Goal: Complete application form

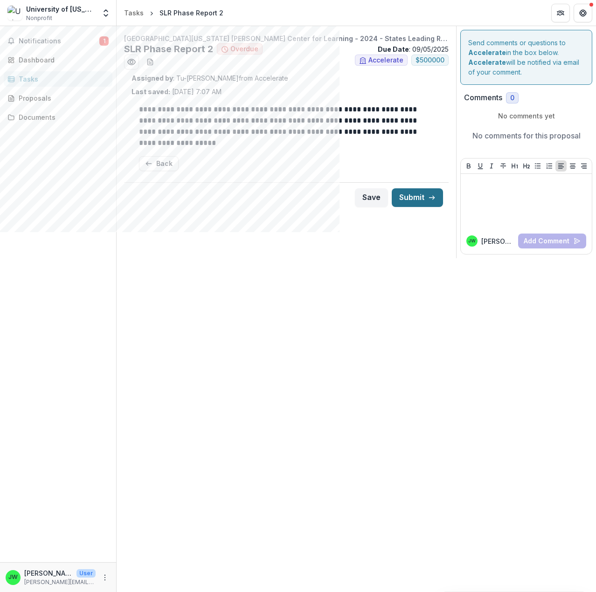
click at [415, 200] on button "Submit" at bounding box center [417, 197] width 51 height 19
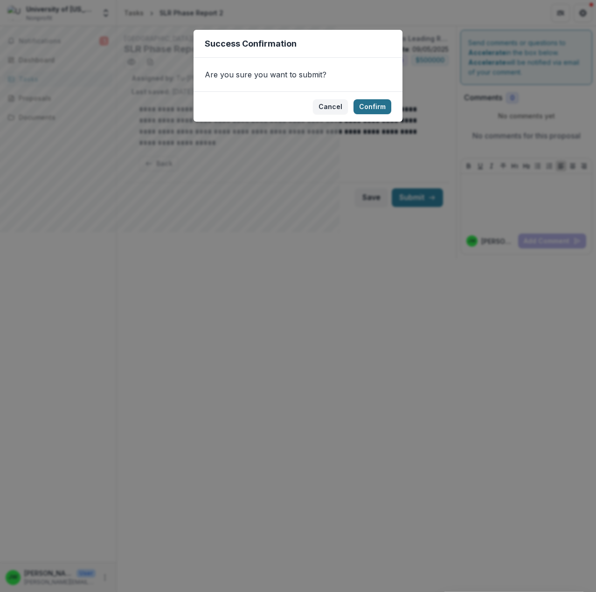
click at [364, 107] on button "Confirm" at bounding box center [372, 106] width 38 height 15
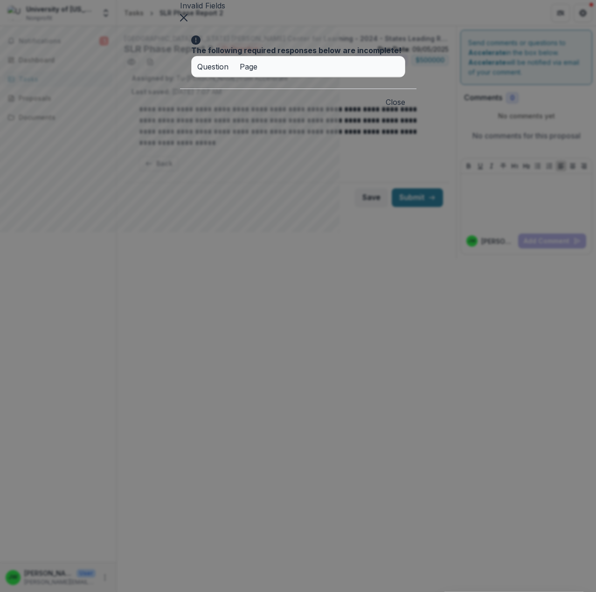
click at [405, 108] on button "Close" at bounding box center [396, 102] width 20 height 11
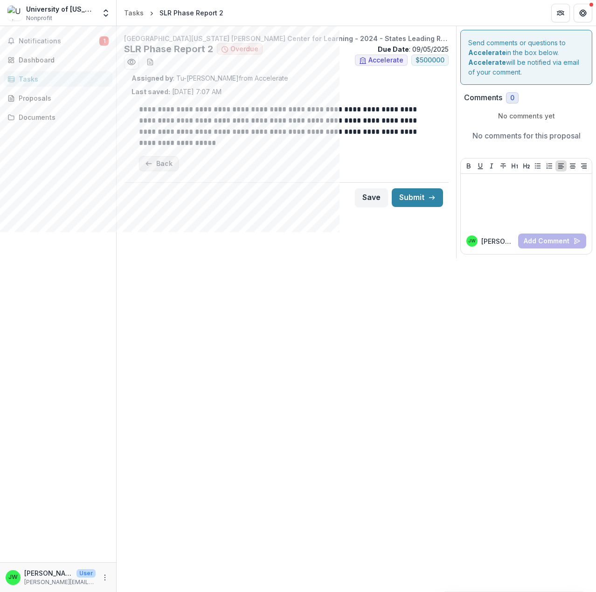
click at [166, 167] on button "Back" at bounding box center [159, 163] width 40 height 15
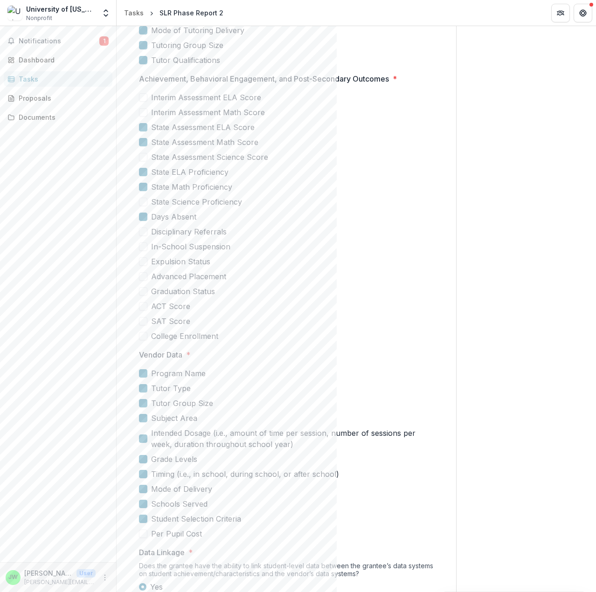
scroll to position [1050, 0]
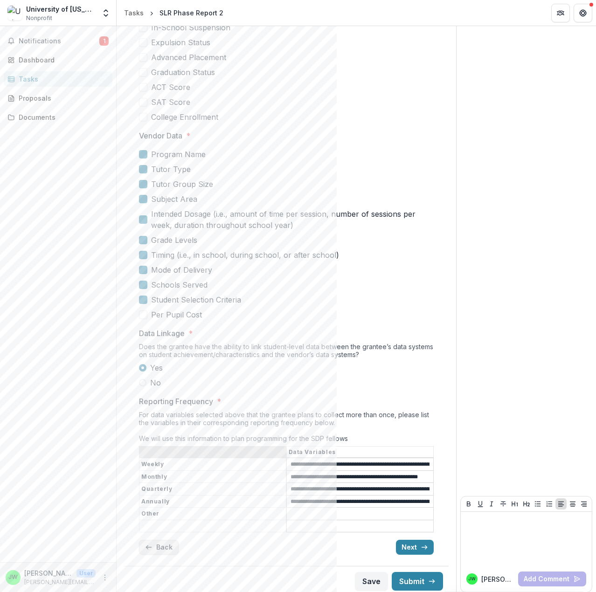
click at [160, 546] on button "Back" at bounding box center [159, 547] width 40 height 15
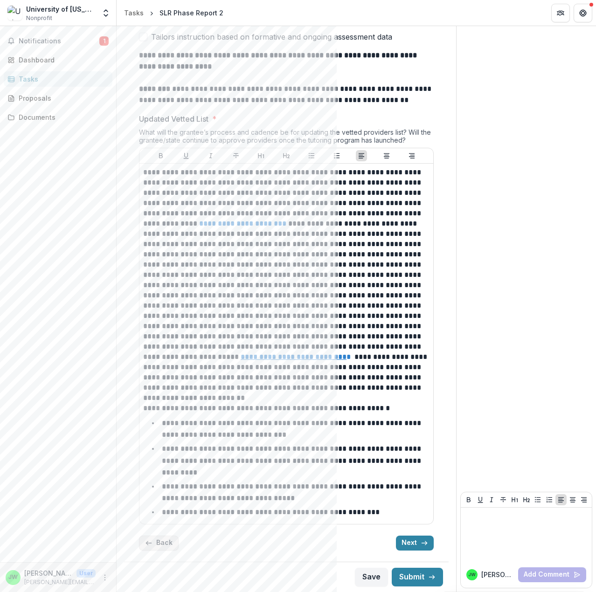
scroll to position [520, 0]
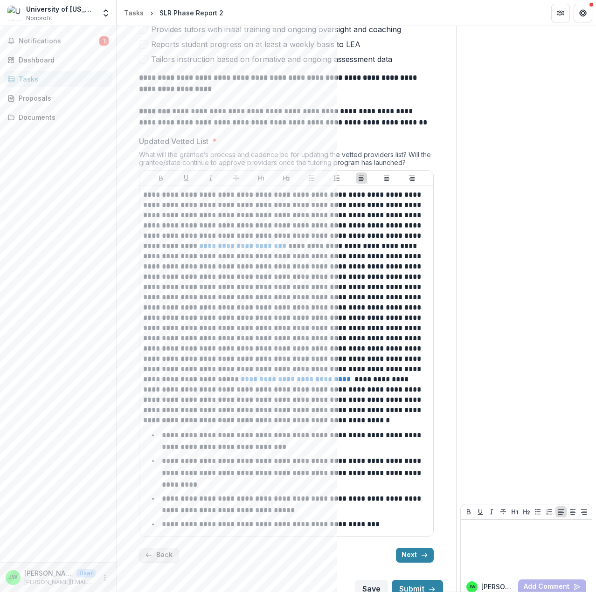
click at [162, 548] on button "Back" at bounding box center [159, 555] width 40 height 15
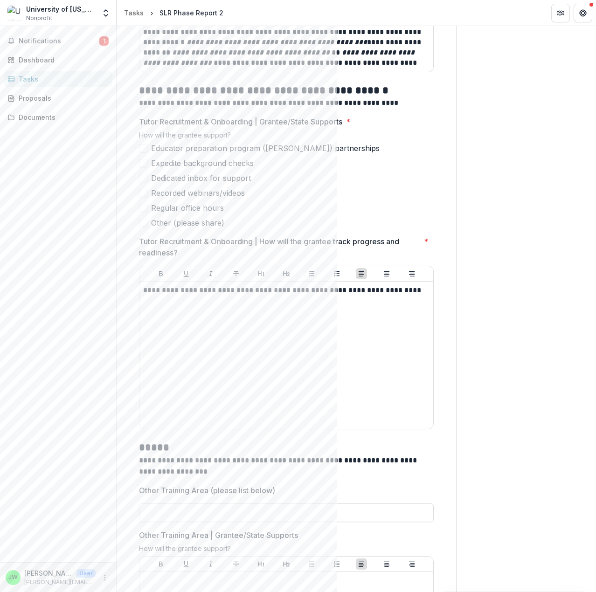
scroll to position [2223, 0]
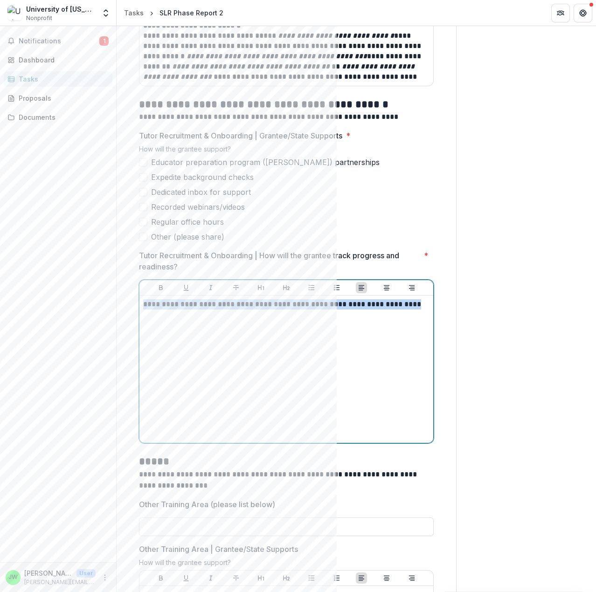
drag, startPoint x: 145, startPoint y: 305, endPoint x: 412, endPoint y: 308, distance: 267.6
click at [412, 308] on p "**********" at bounding box center [284, 304] width 283 height 10
copy p "**********"
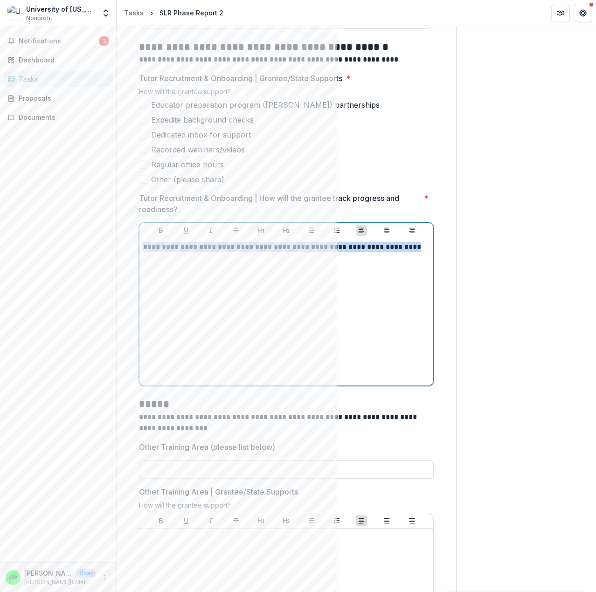
scroll to position [2409, 0]
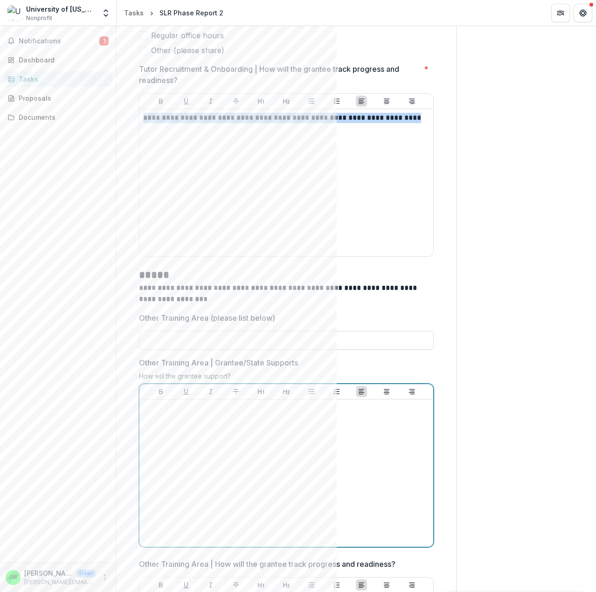
click at [166, 430] on div at bounding box center [286, 473] width 286 height 140
drag, startPoint x: 157, startPoint y: 418, endPoint x: 199, endPoint y: 468, distance: 65.5
click at [204, 477] on div at bounding box center [286, 473] width 286 height 140
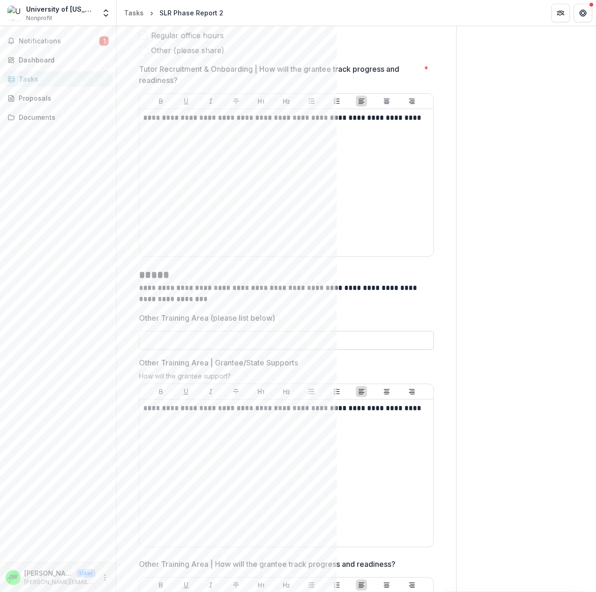
click at [179, 339] on input "Other Training Area (please list below)" at bounding box center [286, 340] width 295 height 19
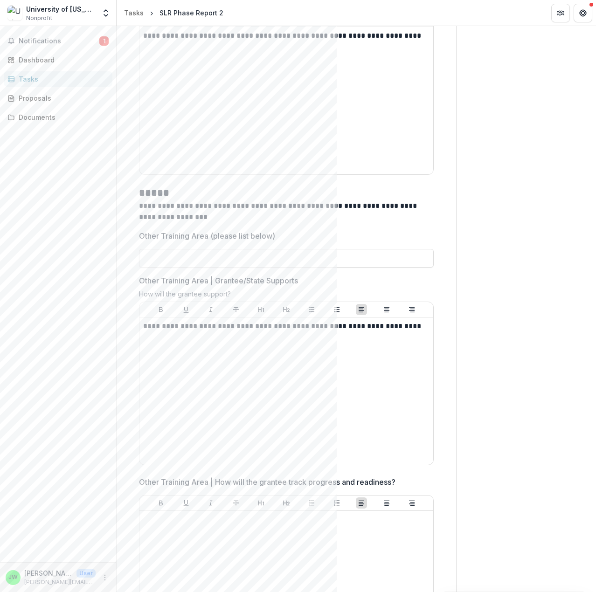
scroll to position [2502, 0]
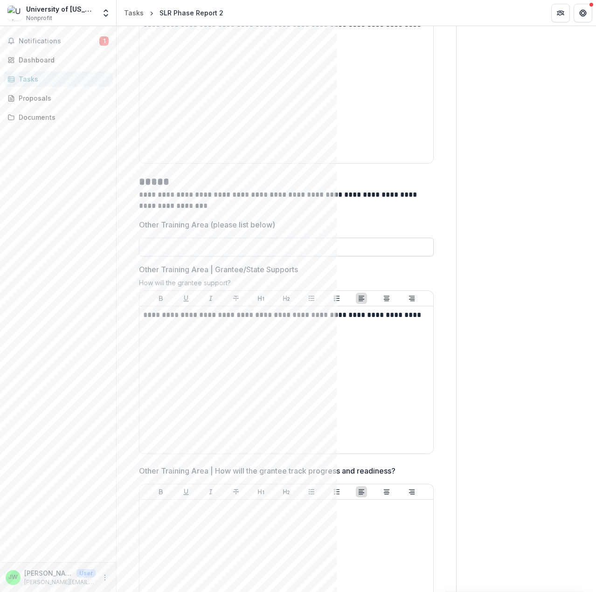
click at [152, 247] on input "Other Training Area (please list below)" at bounding box center [286, 247] width 295 height 19
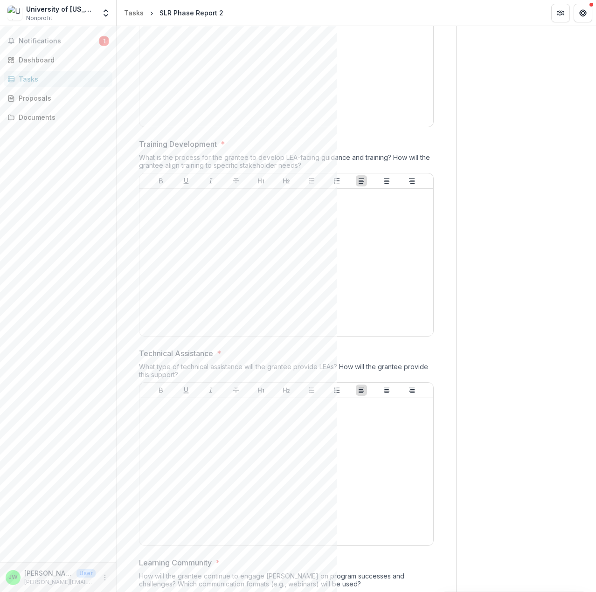
scroll to position [3015, 0]
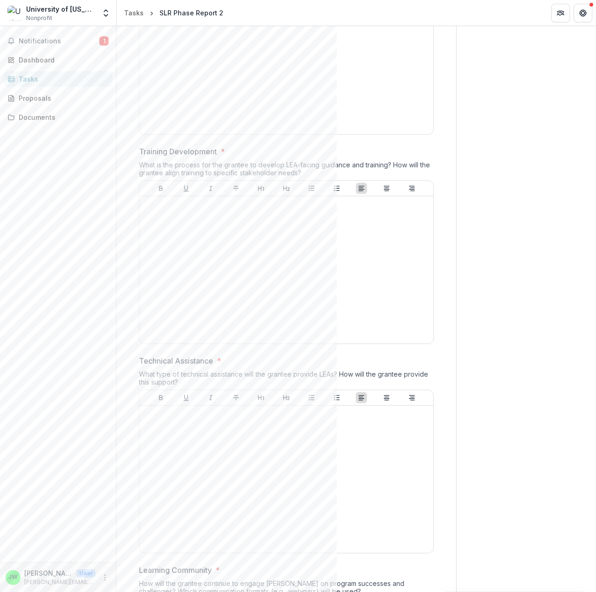
type input "***"
click at [160, 207] on p at bounding box center [286, 205] width 286 height 10
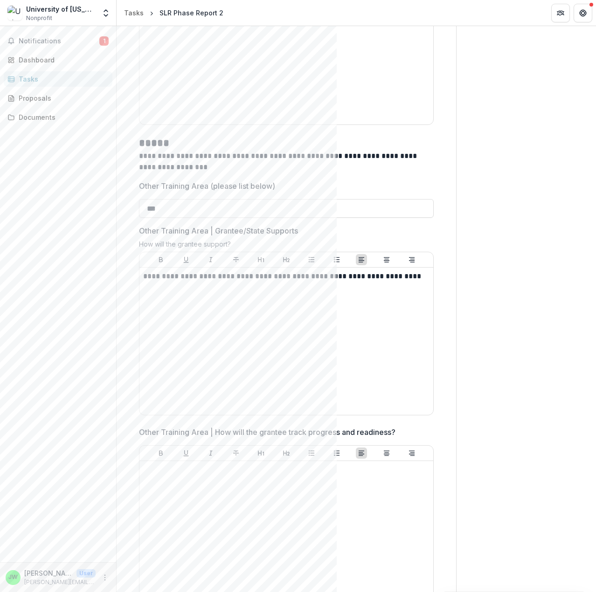
scroll to position [2549, 0]
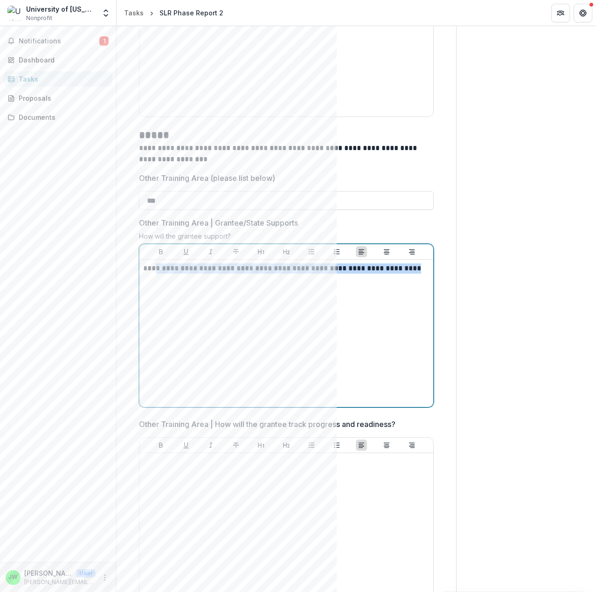
drag, startPoint x: 413, startPoint y: 269, endPoint x: 157, endPoint y: 273, distance: 256.0
click at [157, 273] on p "**********" at bounding box center [284, 268] width 283 height 10
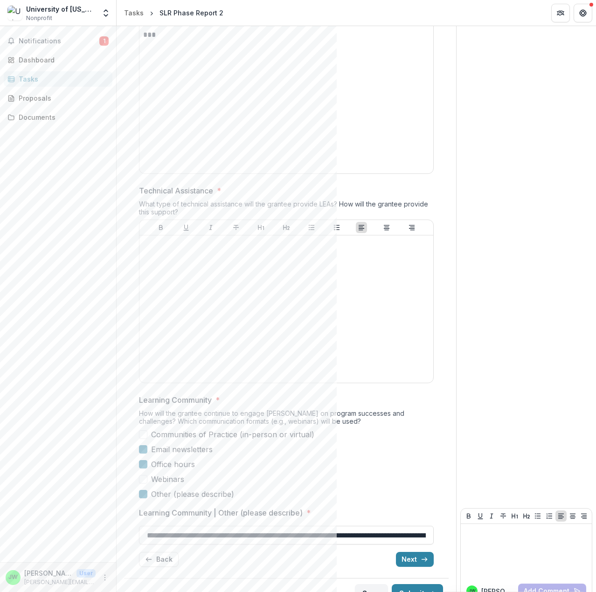
scroll to position [3202, 0]
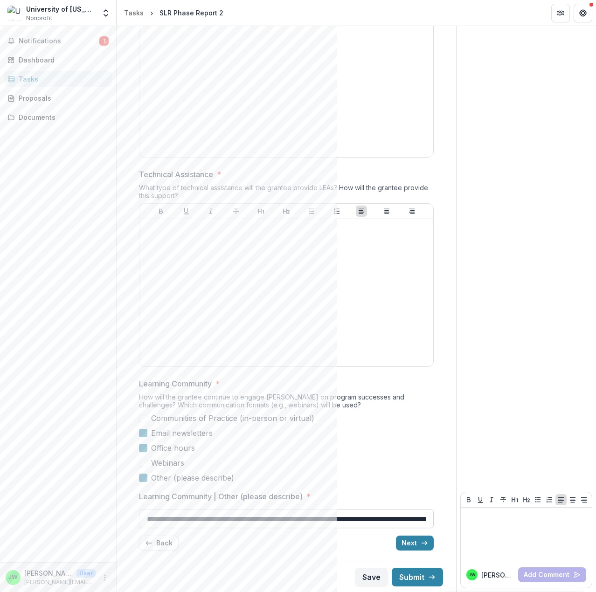
click at [256, 515] on input "**********" at bounding box center [286, 519] width 295 height 19
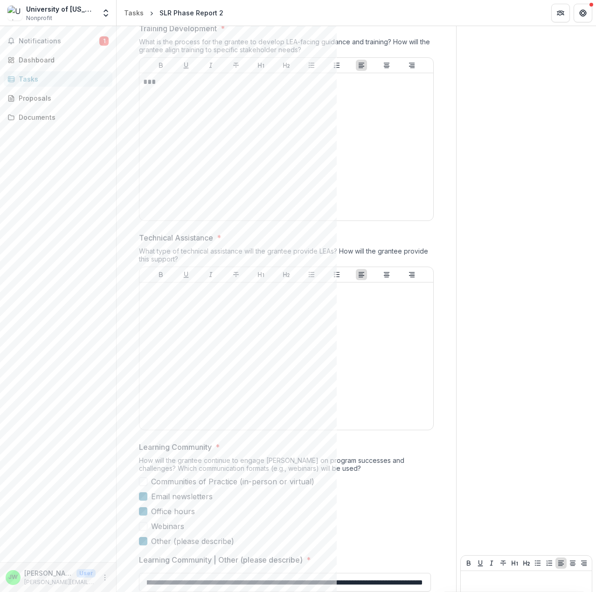
scroll to position [3015, 0]
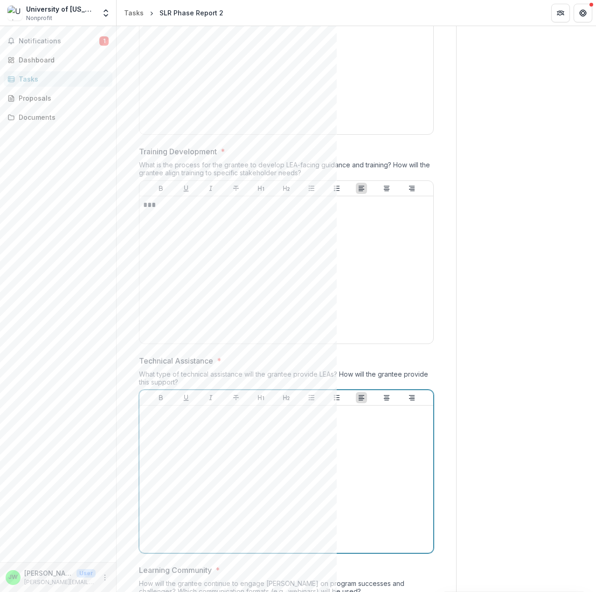
click at [151, 416] on p at bounding box center [286, 414] width 286 height 10
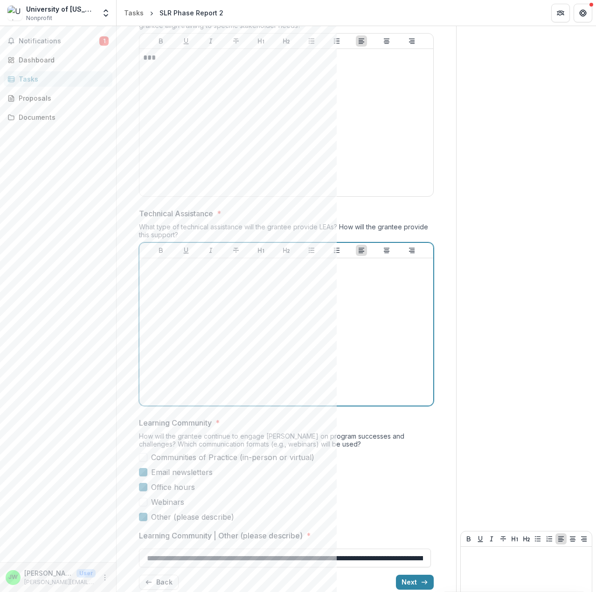
scroll to position [3202, 0]
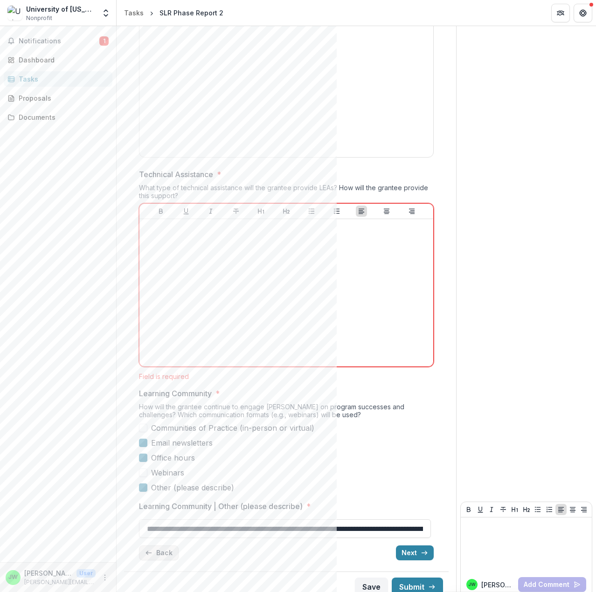
click at [157, 556] on button "Back" at bounding box center [159, 553] width 40 height 15
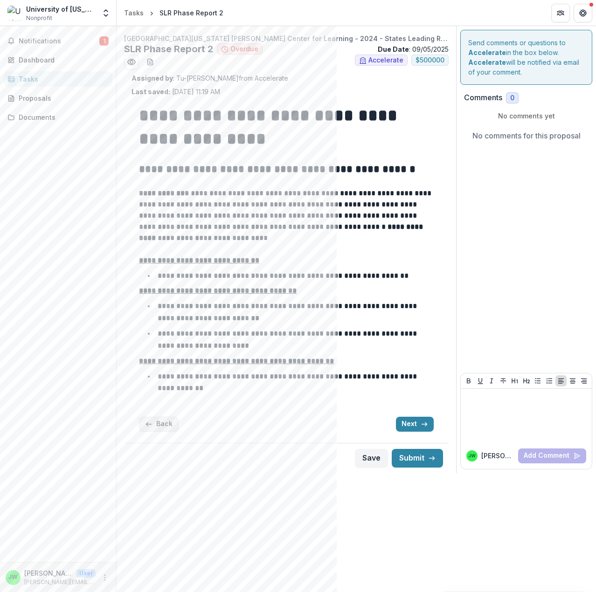
scroll to position [0, 0]
click at [404, 425] on button "Next" at bounding box center [415, 424] width 38 height 15
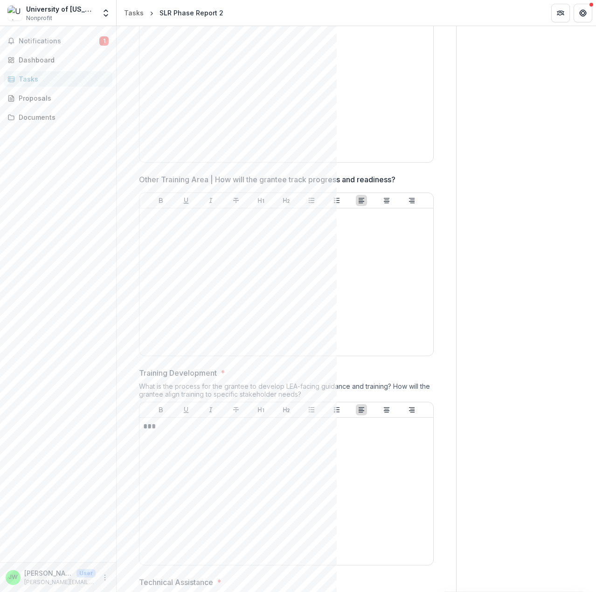
scroll to position [2797, 0]
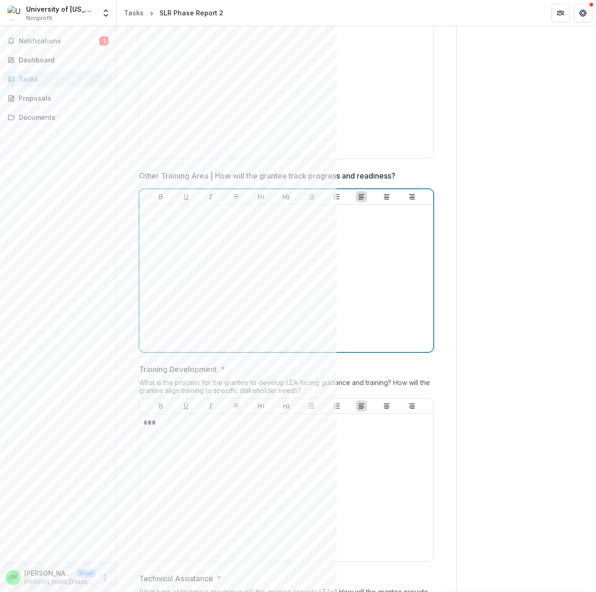
click at [159, 216] on p at bounding box center [286, 213] width 286 height 10
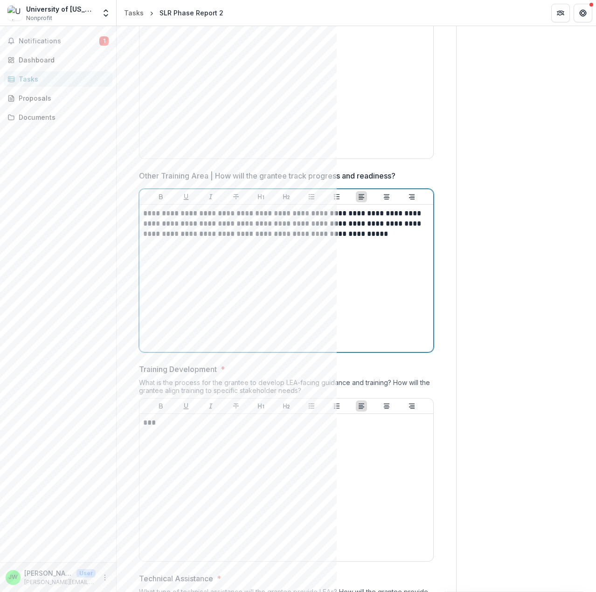
click at [243, 234] on p "**********" at bounding box center [284, 223] width 283 height 31
click at [381, 237] on p "**********" at bounding box center [284, 223] width 283 height 31
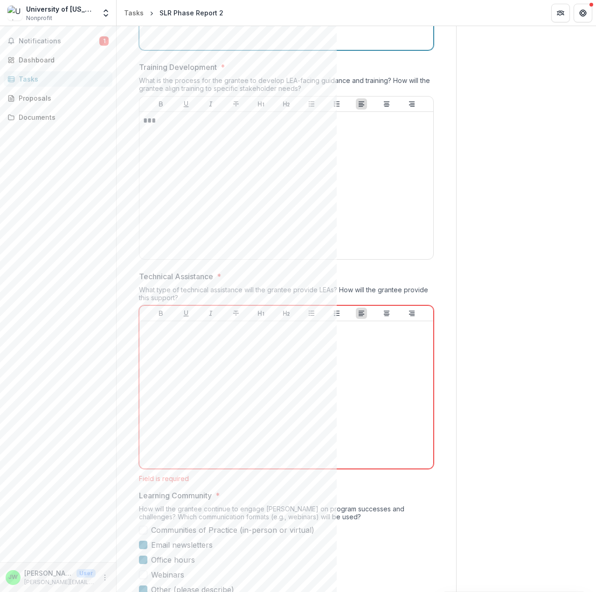
scroll to position [3124, 0]
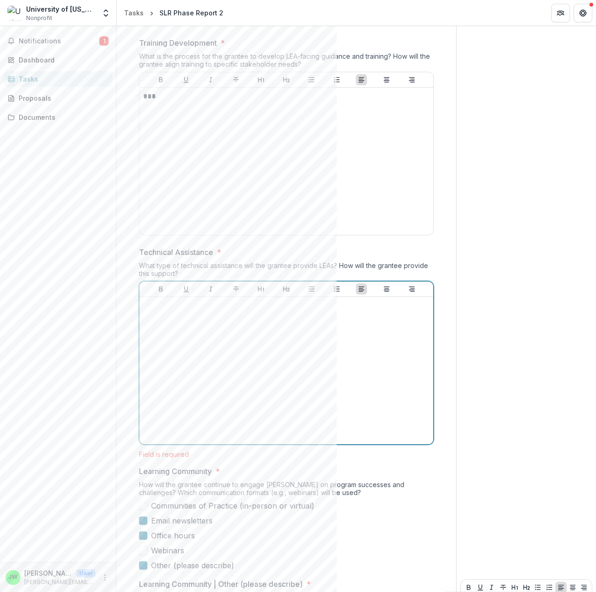
click at [166, 311] on div at bounding box center [286, 371] width 286 height 140
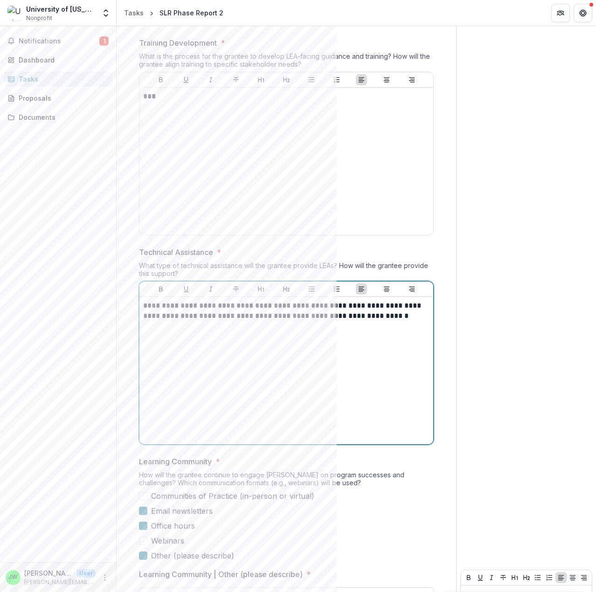
click at [389, 321] on p "**********" at bounding box center [284, 311] width 283 height 21
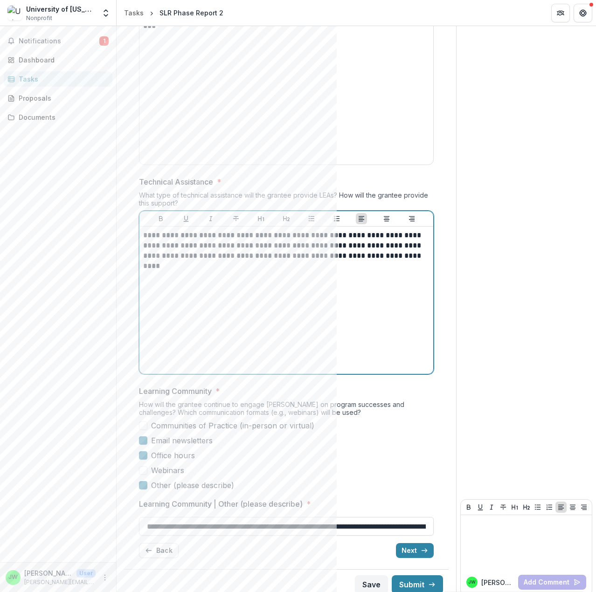
scroll to position [3202, 0]
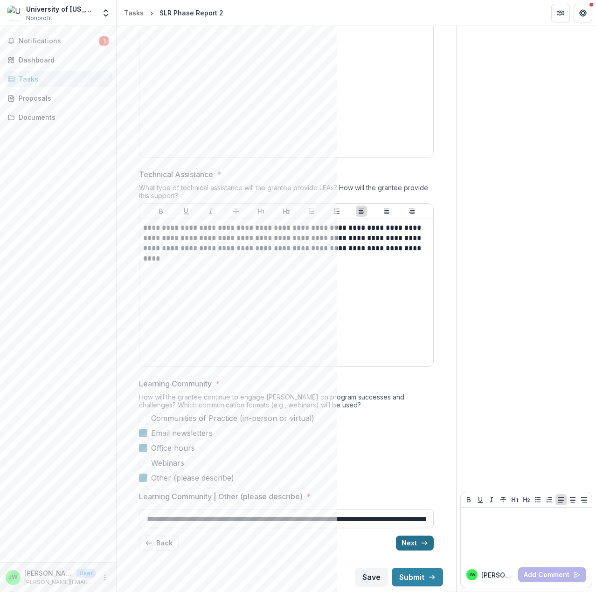
click at [412, 543] on button "Next" at bounding box center [415, 543] width 38 height 15
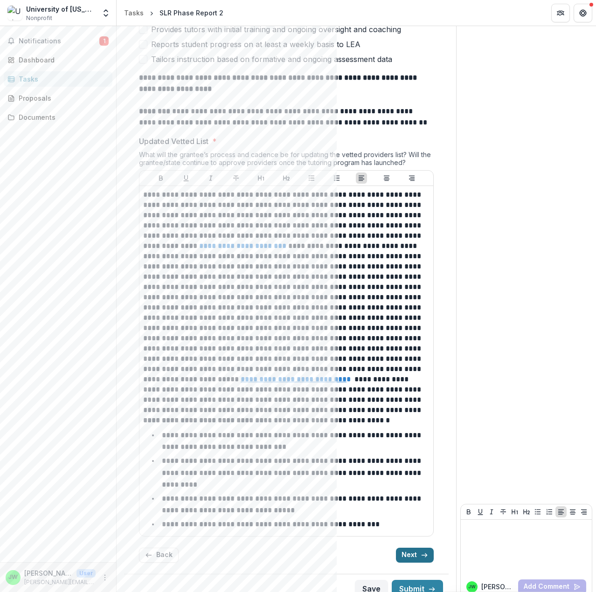
click at [412, 548] on button "Next" at bounding box center [415, 555] width 38 height 15
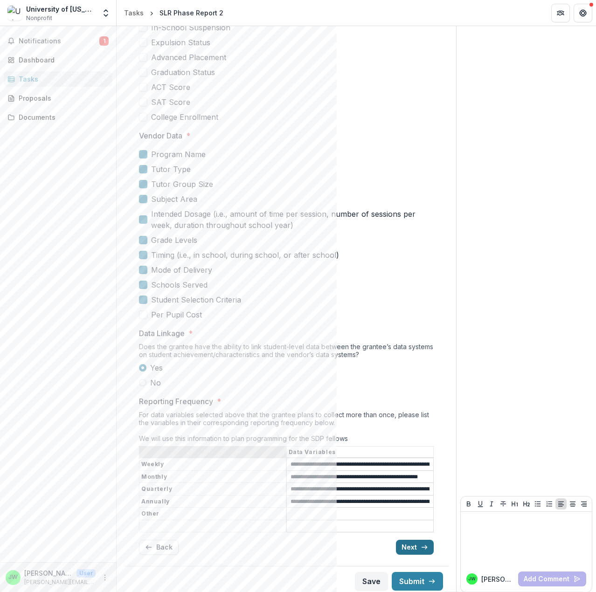
click at [412, 543] on button "Next" at bounding box center [415, 547] width 38 height 15
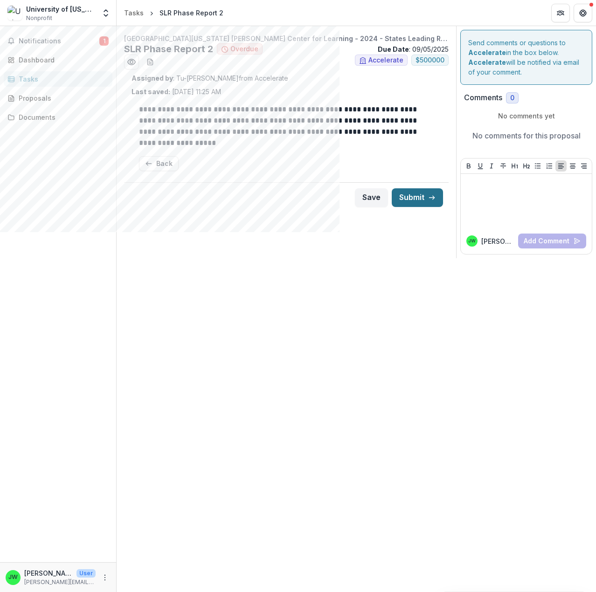
click at [424, 196] on button "Submit" at bounding box center [417, 197] width 51 height 19
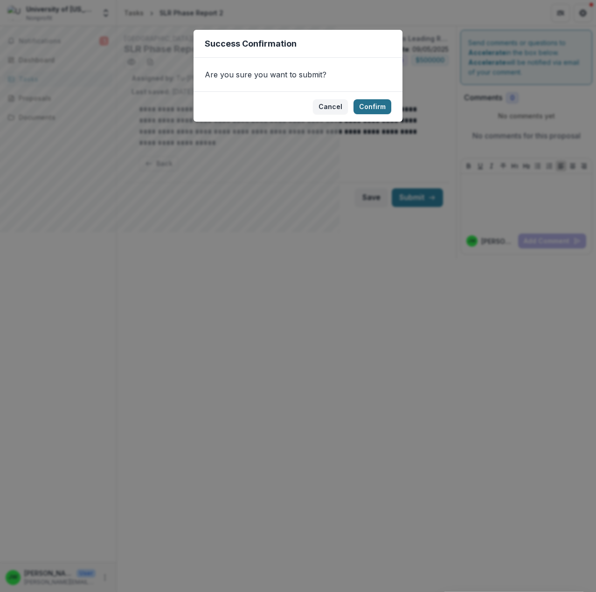
click at [388, 108] on button "Confirm" at bounding box center [372, 106] width 38 height 15
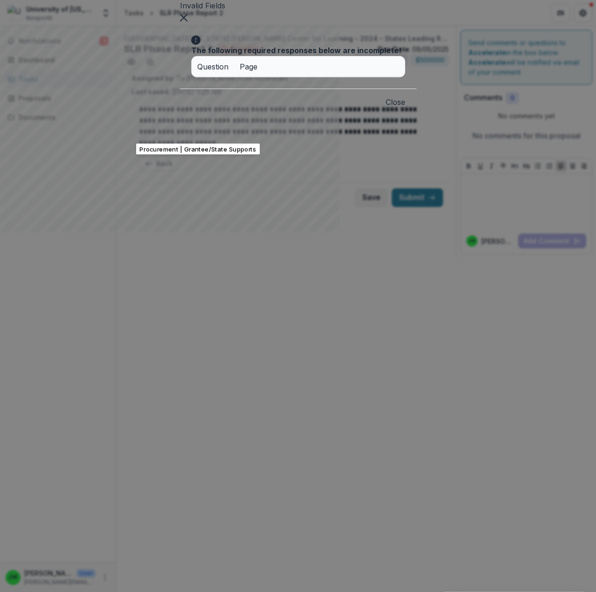
click at [300, 97] on div "Procurement | Grantee/State Supports" at bounding box center [308, 87] width 222 height 20
click at [305, 89] on div "The following required responses below are incomplete! Question Page Procuremen…" at bounding box center [298, 55] width 236 height 66
click at [405, 108] on button "Close" at bounding box center [396, 102] width 20 height 11
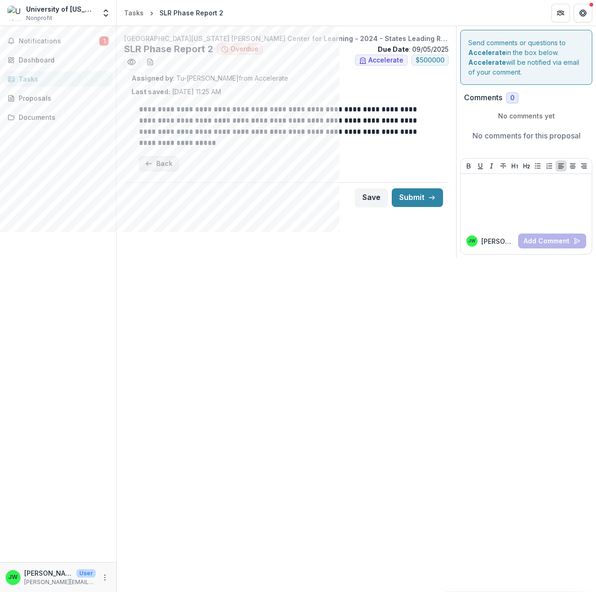
click at [155, 163] on button "Back" at bounding box center [159, 163] width 40 height 15
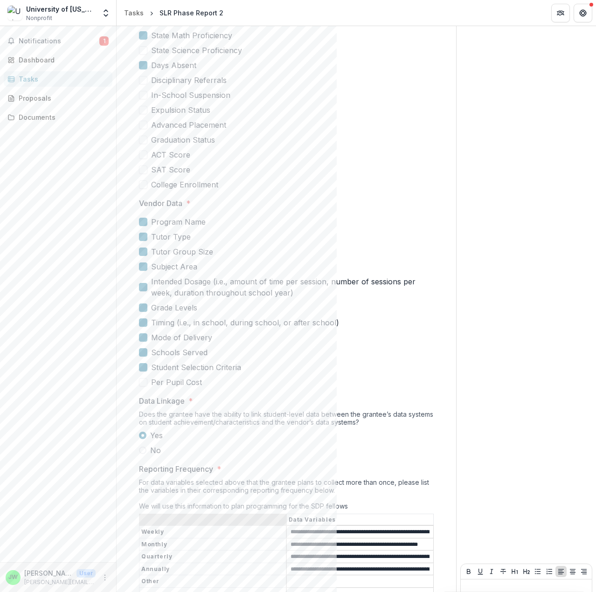
scroll to position [1050, 0]
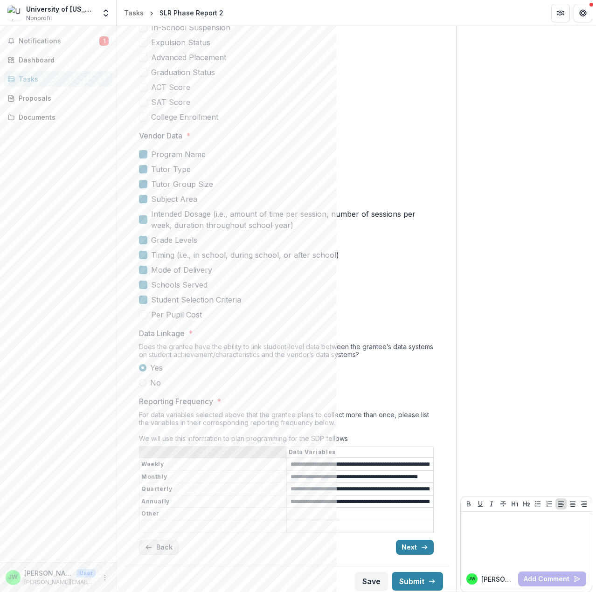
click at [156, 540] on button "Back" at bounding box center [159, 547] width 40 height 15
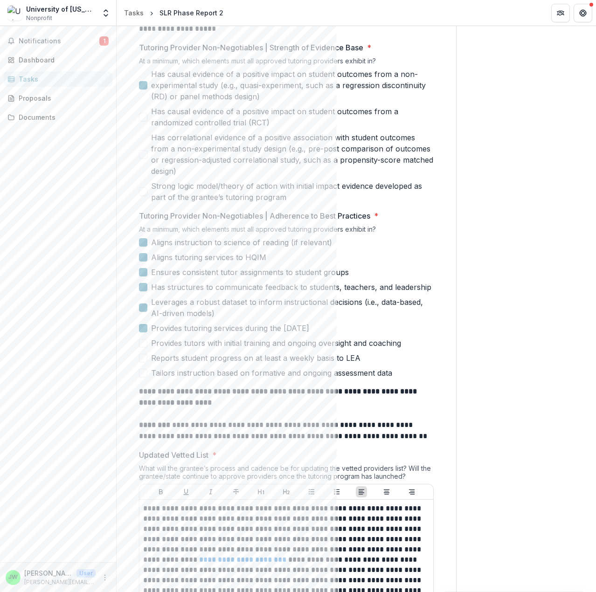
scroll to position [520, 0]
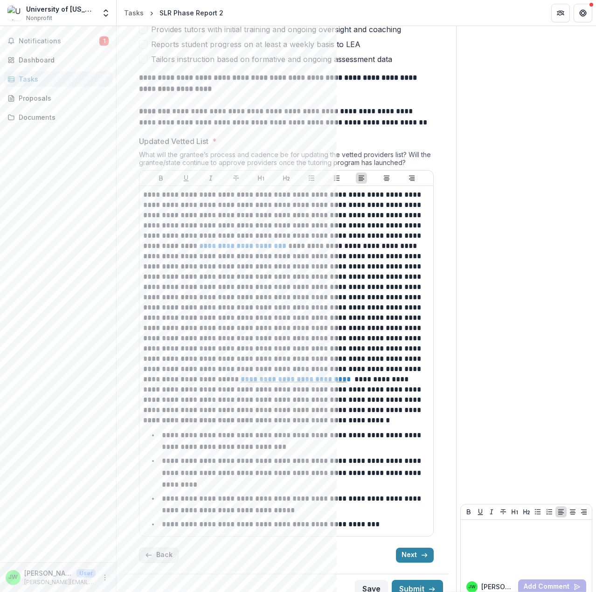
click at [168, 548] on button "Back" at bounding box center [159, 555] width 40 height 15
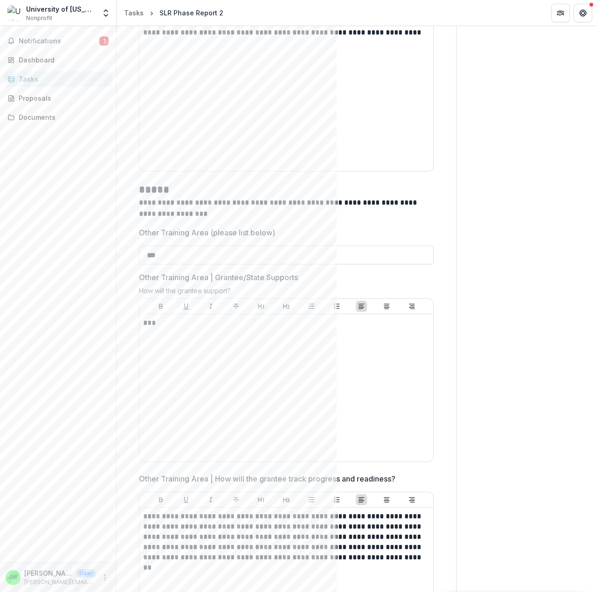
scroll to position [2362, 0]
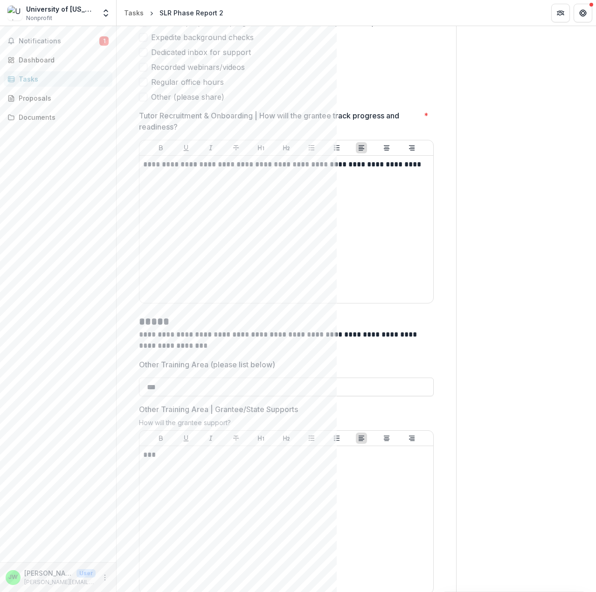
click at [146, 97] on span at bounding box center [143, 97] width 8 height 8
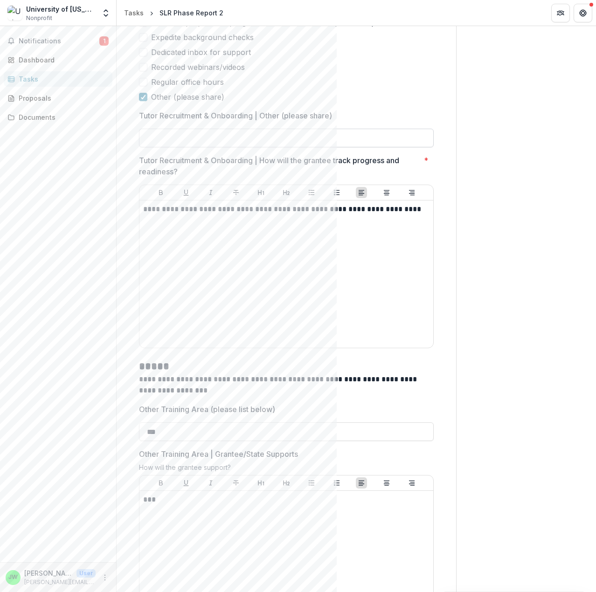
click at [166, 133] on input "Tutor Recruitment & Onboarding | Other (please share)" at bounding box center [286, 138] width 295 height 19
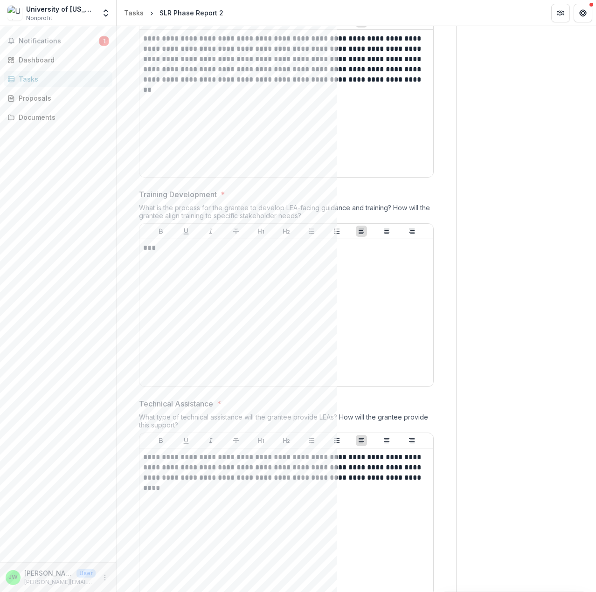
scroll to position [3246, 0]
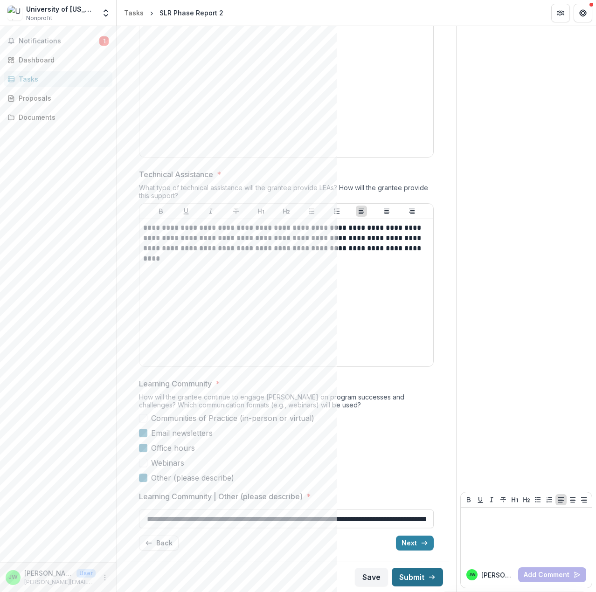
type input "**********"
click at [411, 579] on button "Submit" at bounding box center [417, 577] width 51 height 19
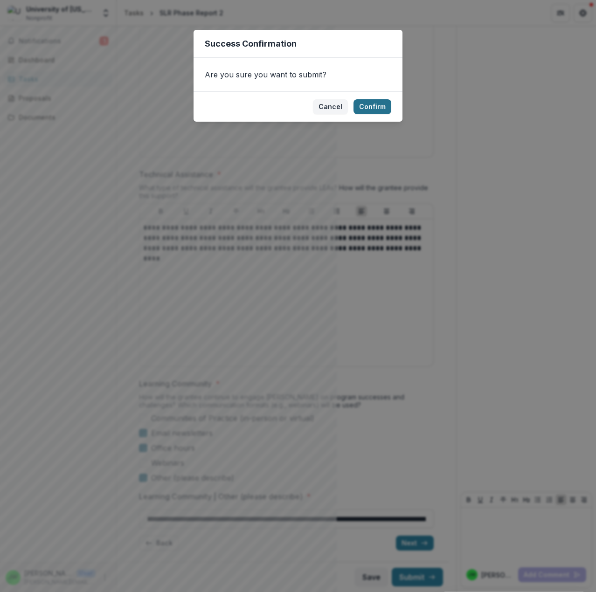
click at [381, 105] on button "Confirm" at bounding box center [372, 106] width 38 height 15
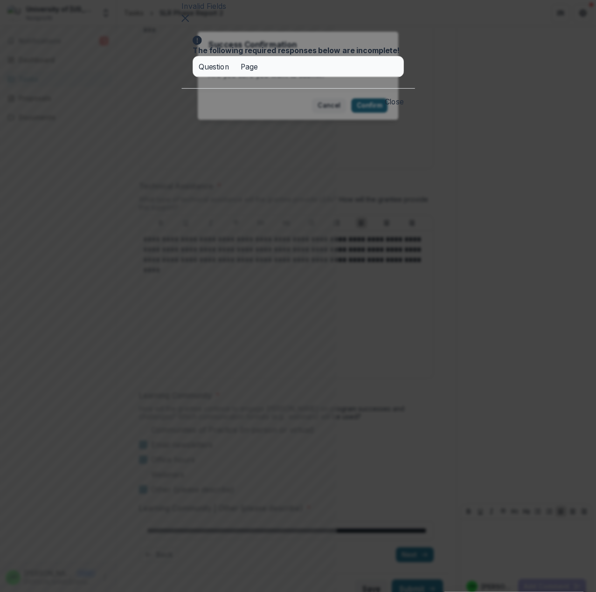
scroll to position [3258, 0]
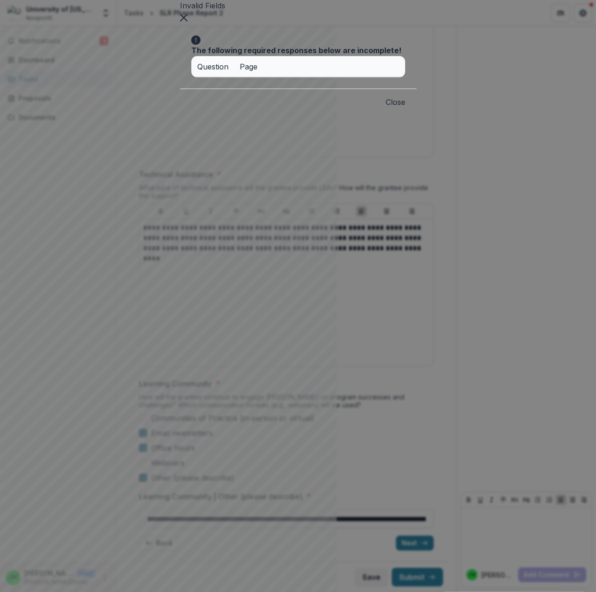
click at [405, 108] on button "Close" at bounding box center [396, 102] width 20 height 11
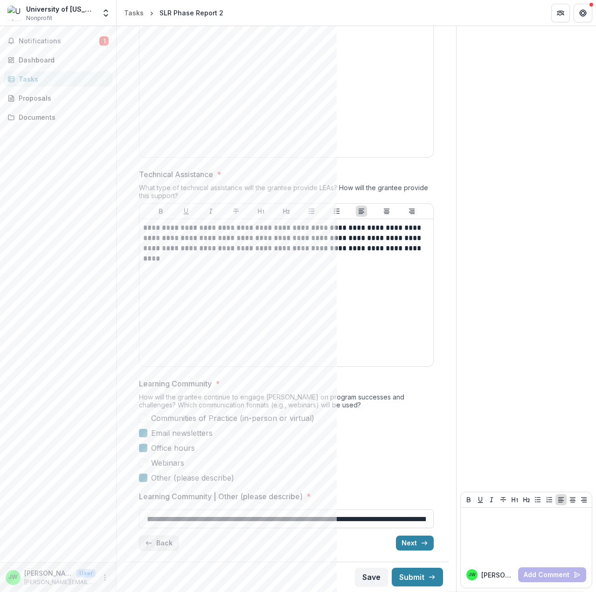
click at [154, 541] on button "Back" at bounding box center [159, 543] width 40 height 15
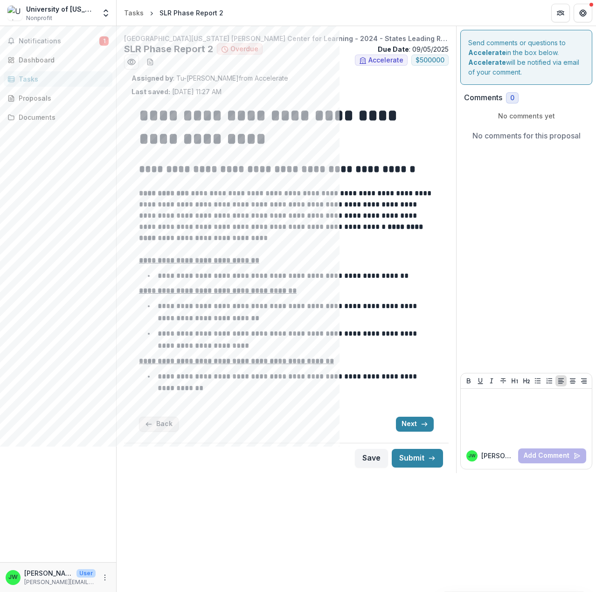
click at [154, 423] on button "Back" at bounding box center [159, 424] width 40 height 15
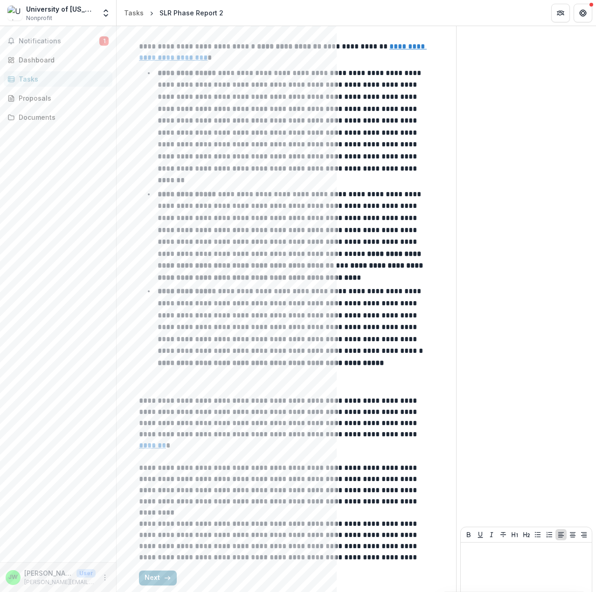
scroll to position [256, 0]
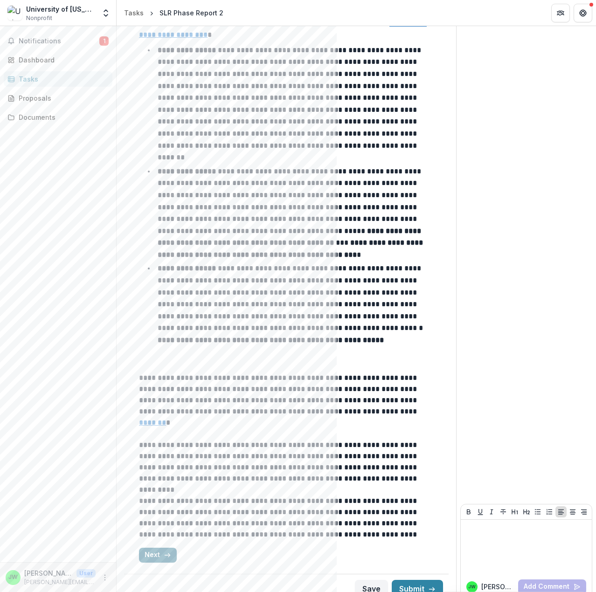
click at [156, 548] on button "Next" at bounding box center [158, 555] width 38 height 15
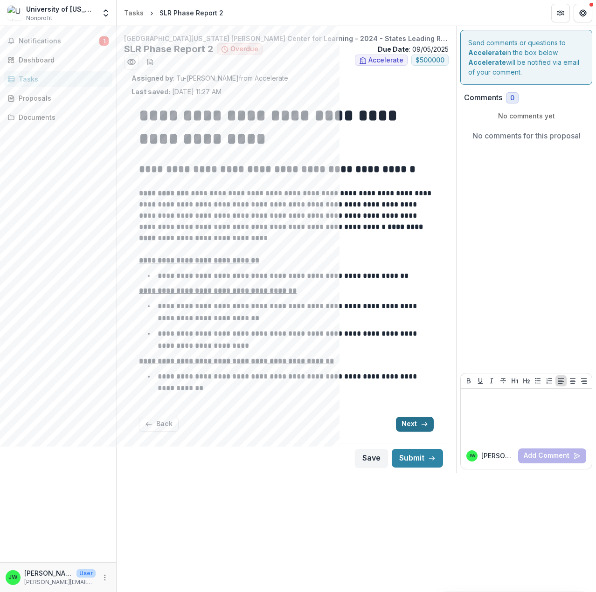
click at [406, 421] on button "Next" at bounding box center [415, 424] width 38 height 15
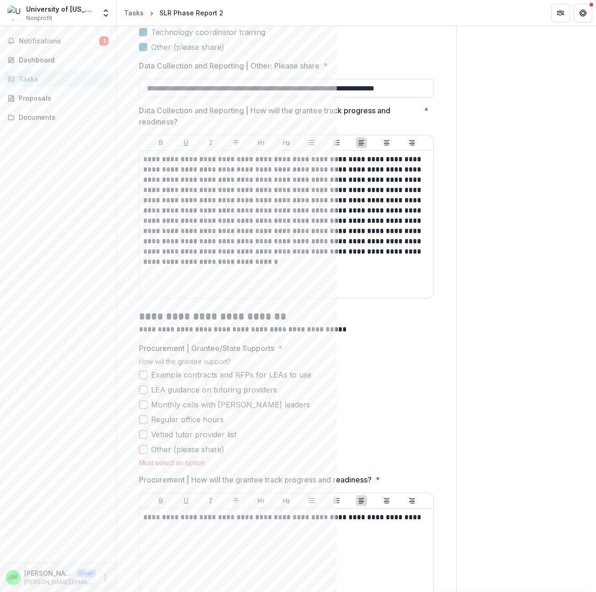
scroll to position [699, 0]
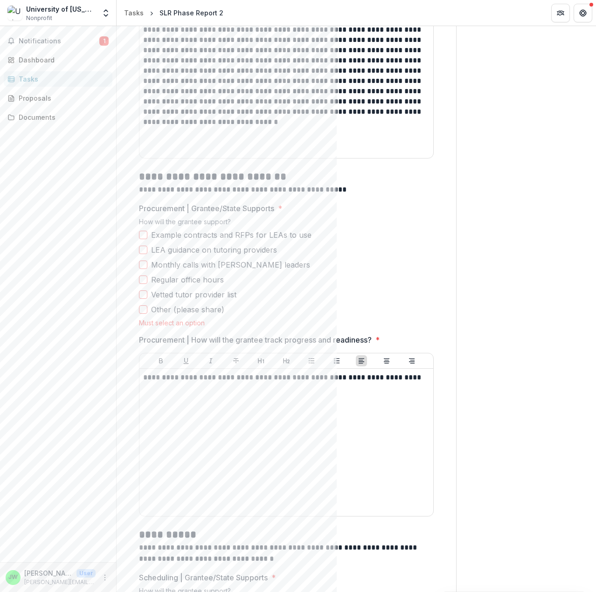
click at [144, 279] on span at bounding box center [143, 280] width 8 height 8
click at [143, 293] on span at bounding box center [143, 294] width 8 height 8
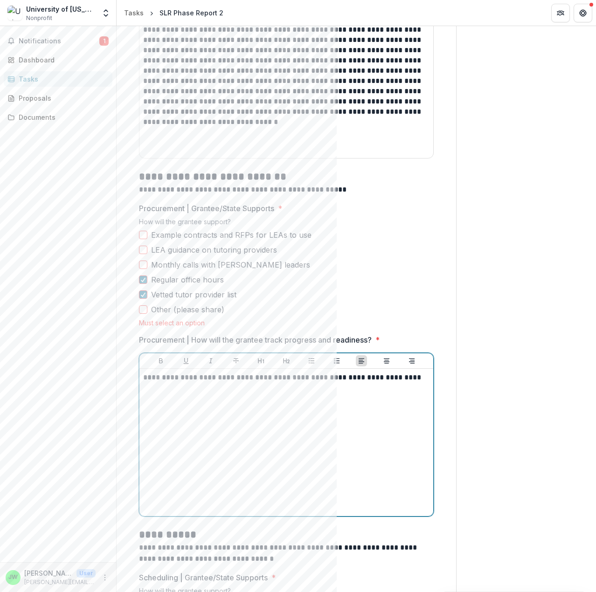
click at [164, 378] on p "**********" at bounding box center [284, 378] width 283 height 10
click at [162, 378] on p "**********" at bounding box center [284, 378] width 283 height 10
click at [269, 297] on label "Vetted tutor provider list" at bounding box center [286, 294] width 295 height 11
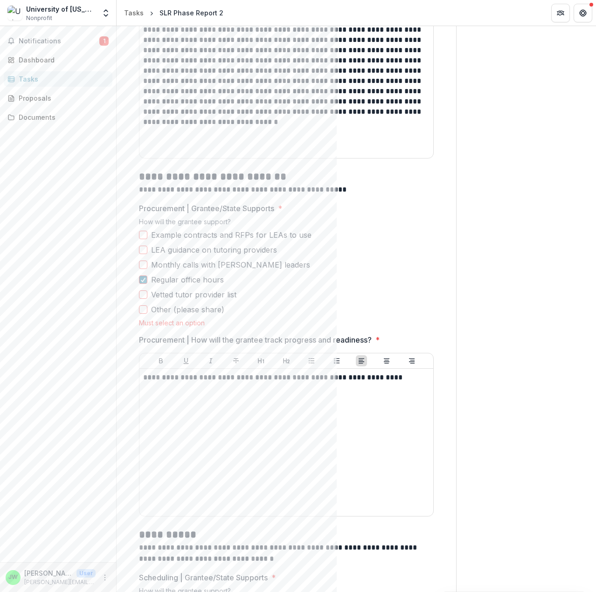
click at [145, 296] on span at bounding box center [143, 294] width 8 height 8
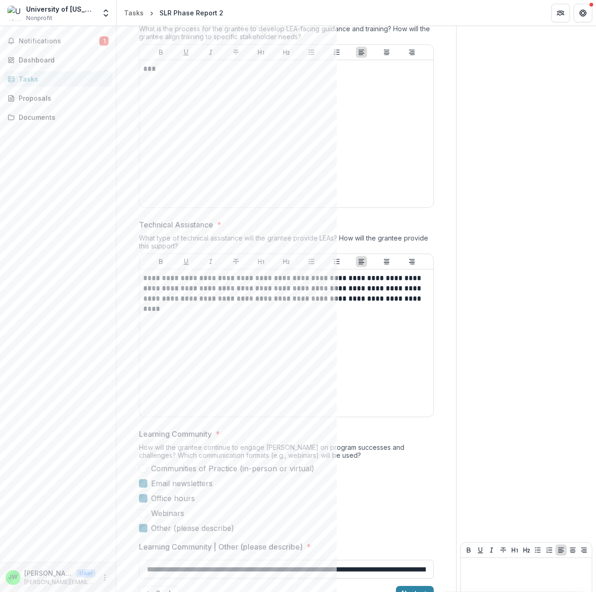
scroll to position [3258, 0]
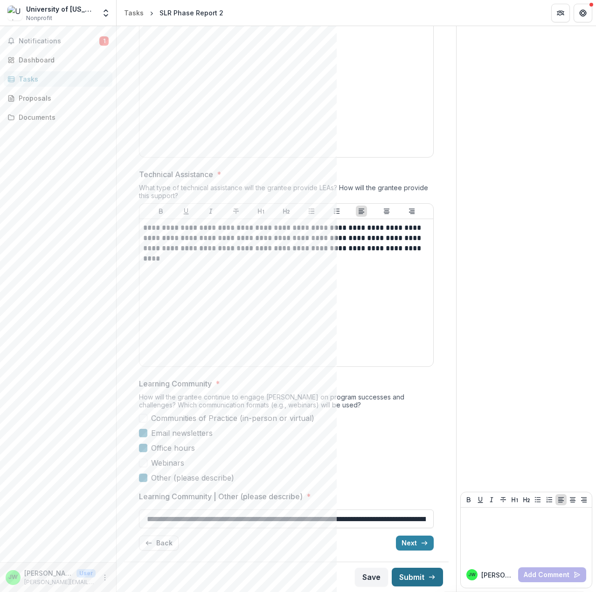
click at [406, 578] on button "Submit" at bounding box center [417, 577] width 51 height 19
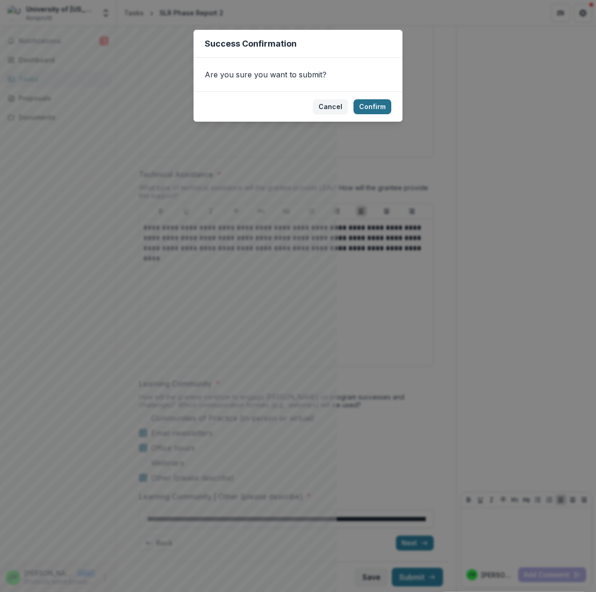
click at [375, 109] on button "Confirm" at bounding box center [372, 106] width 38 height 15
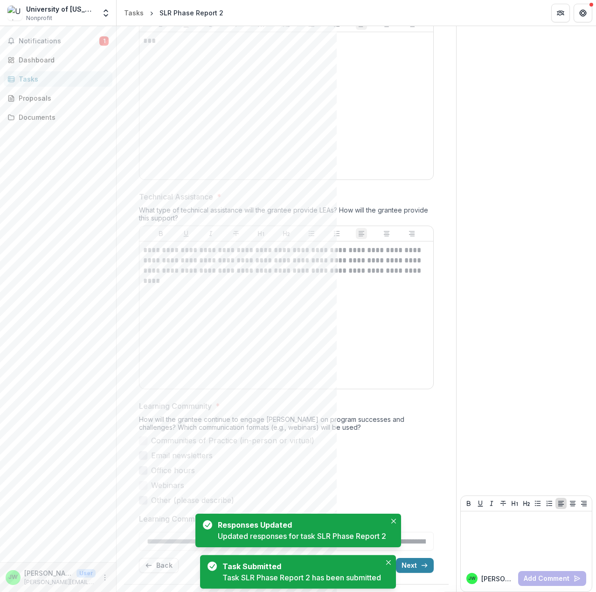
scroll to position [3262, 0]
